Goal: Task Accomplishment & Management: Complete application form

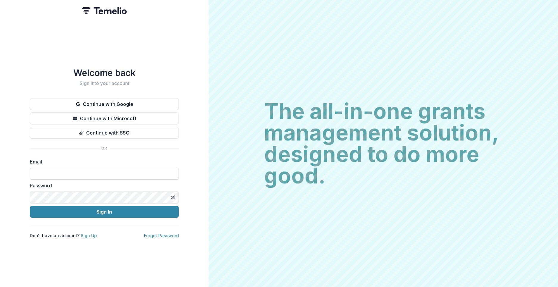
click at [88, 174] on input at bounding box center [104, 174] width 149 height 12
type input "**********"
click at [30, 206] on button "Sign In" at bounding box center [104, 212] width 149 height 12
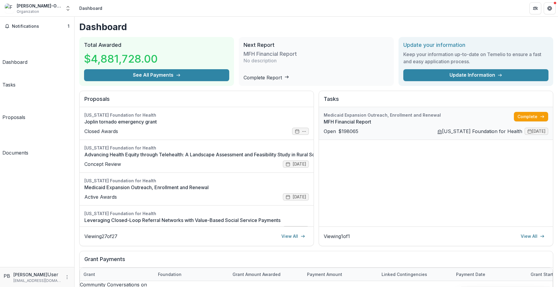
click at [334, 125] on link "MFH Financial Report" at bounding box center [419, 121] width 190 height 7
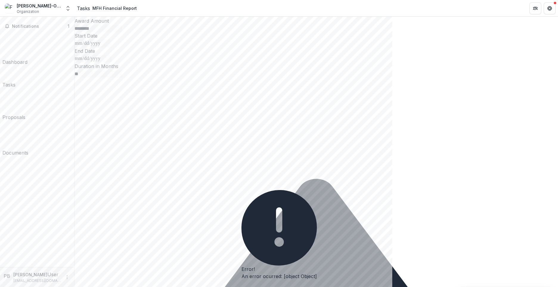
scroll to position [145, 0]
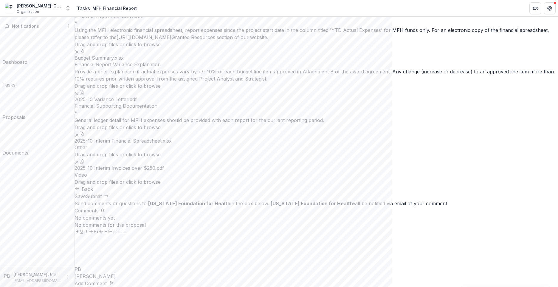
scroll to position [380, 0]
click at [84, 163] on button "button" at bounding box center [81, 161] width 5 height 5
click at [84, 132] on button "button" at bounding box center [81, 134] width 5 height 5
click at [0, 287] on button "Close" at bounding box center [0, 292] width 0 height 0
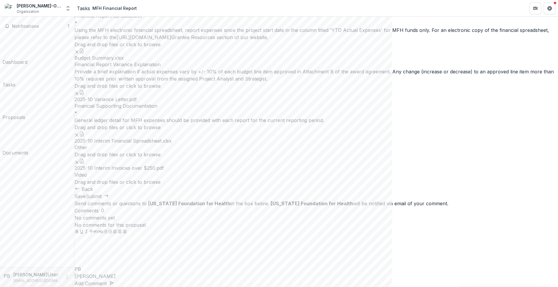
scroll to position [231, 0]
click at [84, 95] on icon "button" at bounding box center [81, 92] width 5 height 5
click at [79, 96] on icon "Remove File" at bounding box center [77, 93] width 5 height 5
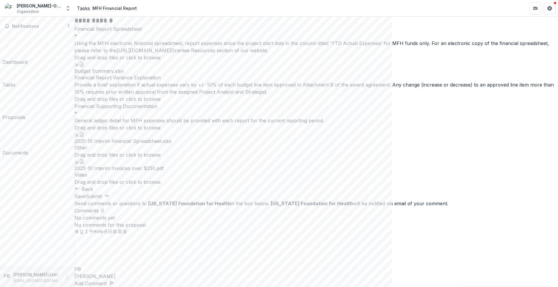
click at [161, 96] on span "click to browse" at bounding box center [143, 99] width 35 height 6
type input "**********"
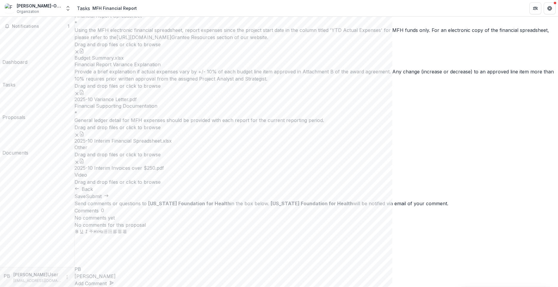
scroll to position [380, 0]
click at [109, 198] on icon "button" at bounding box center [106, 195] width 5 height 5
drag, startPoint x: 327, startPoint y: 67, endPoint x: 330, endPoint y: 69, distance: 3.4
